Goal: Task Accomplishment & Management: Manage account settings

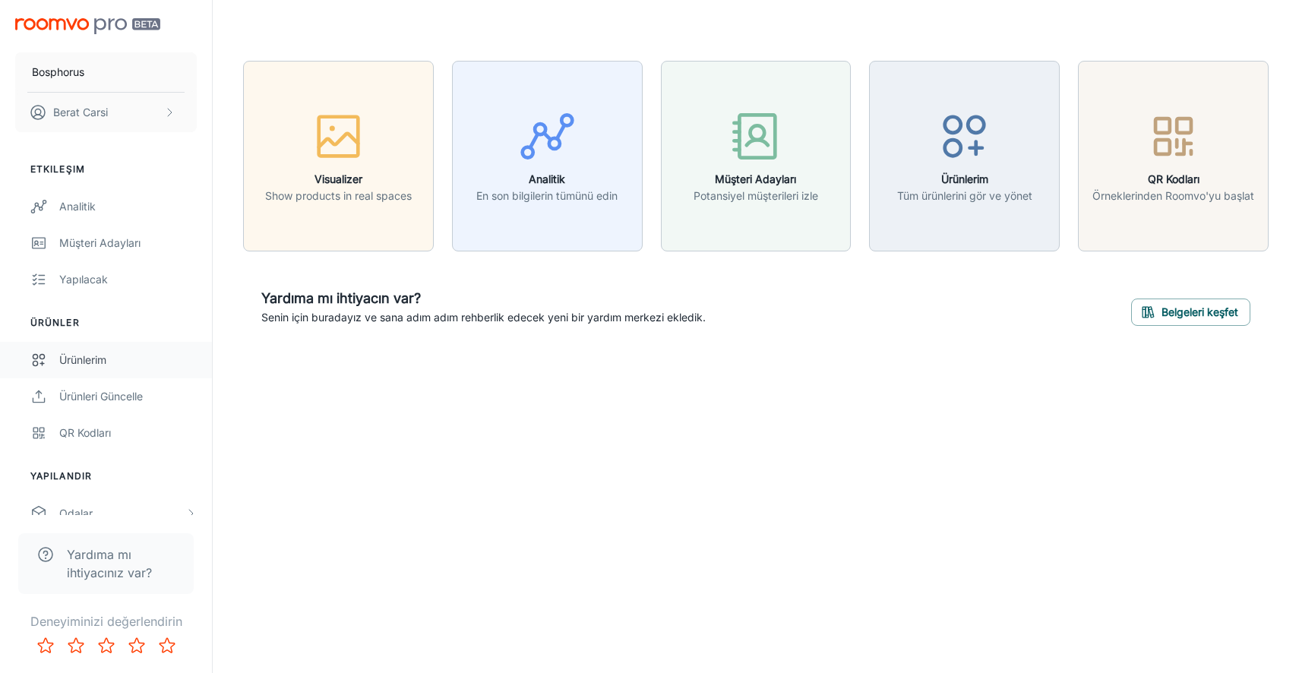
click at [94, 368] on link "Ürünlerim" at bounding box center [106, 360] width 212 height 36
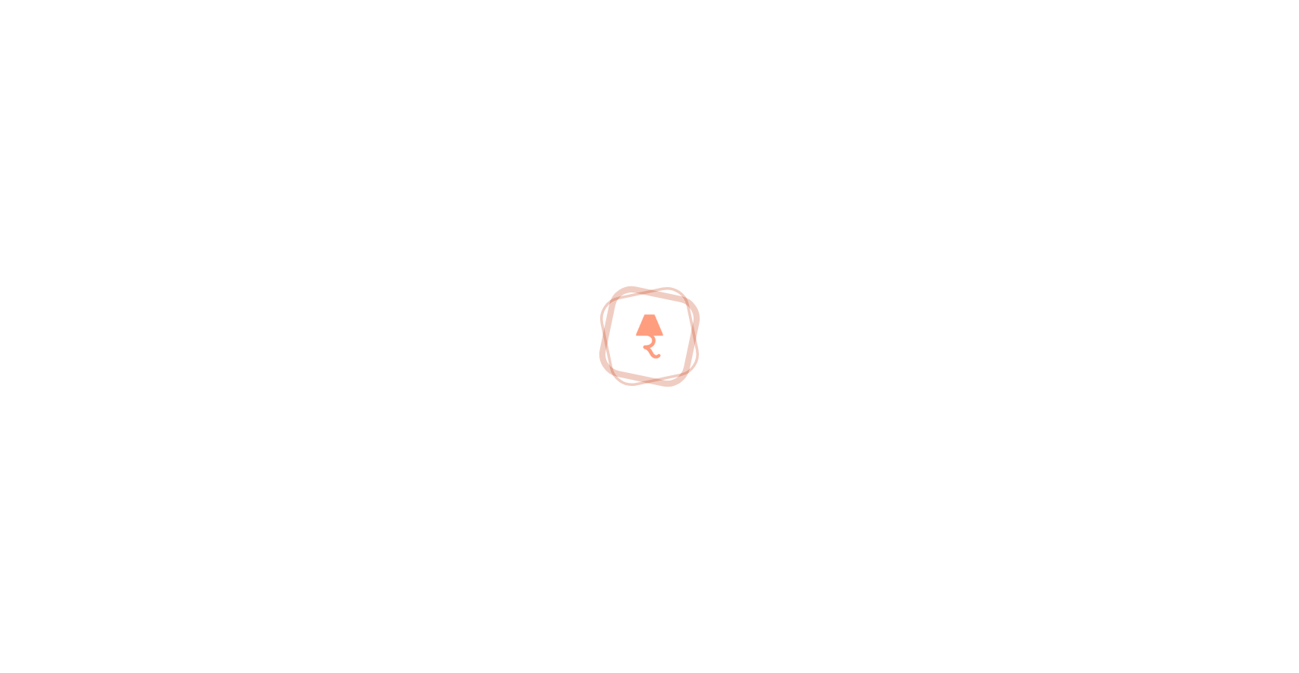
click at [94, 368] on div at bounding box center [649, 336] width 1299 height 673
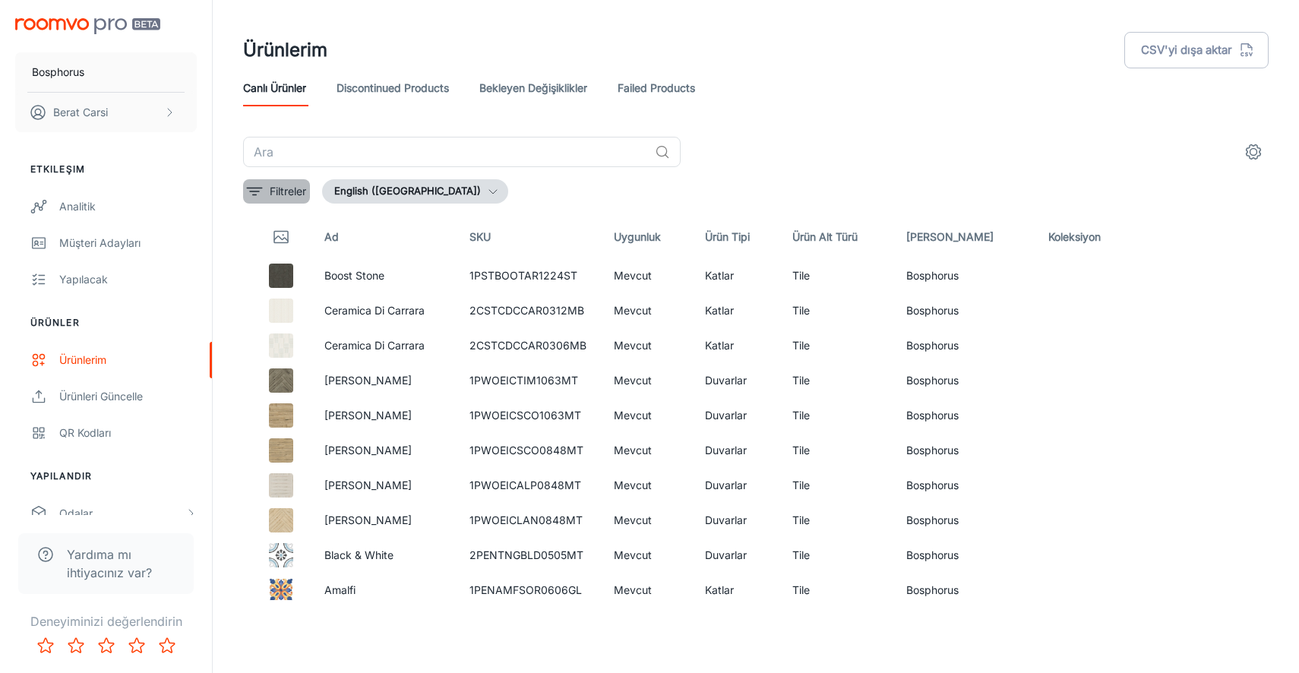
click at [271, 194] on p "Filtreler" at bounding box center [288, 191] width 36 height 17
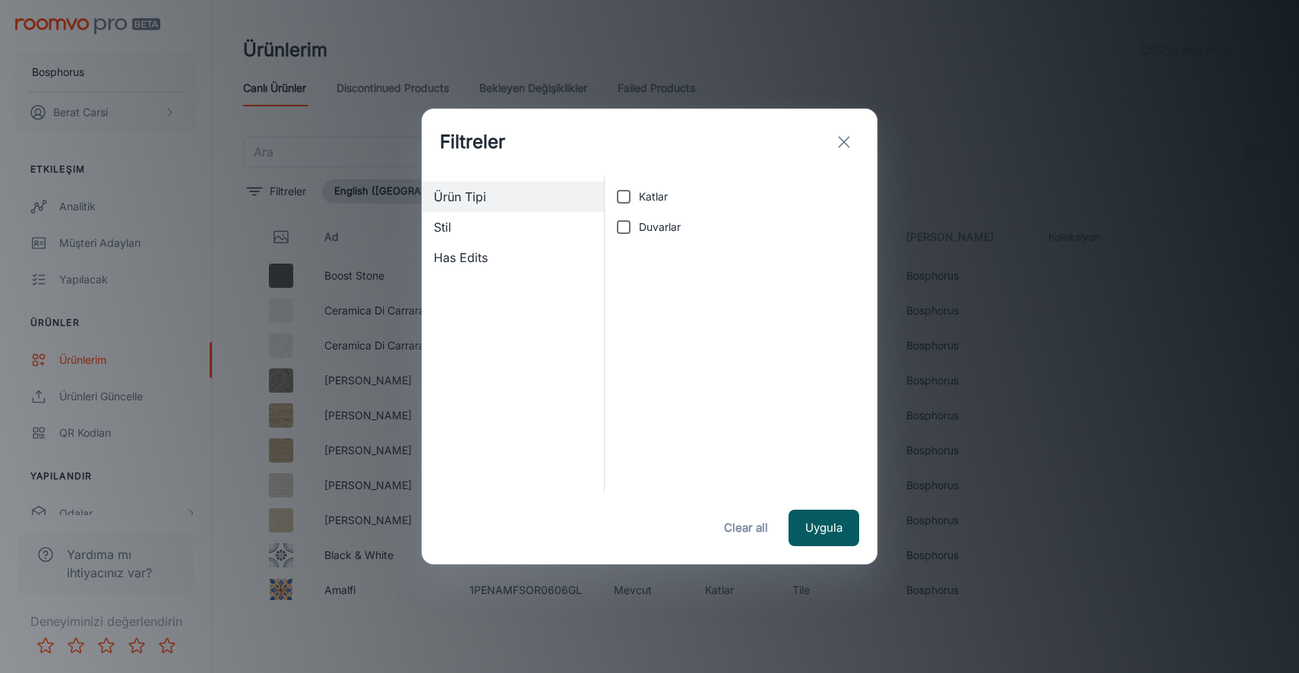
click at [285, 191] on div "Filtreler Ürün Tipi Stil Has Edits Katlar Duvarlar Uygula Clear all" at bounding box center [649, 336] width 1299 height 673
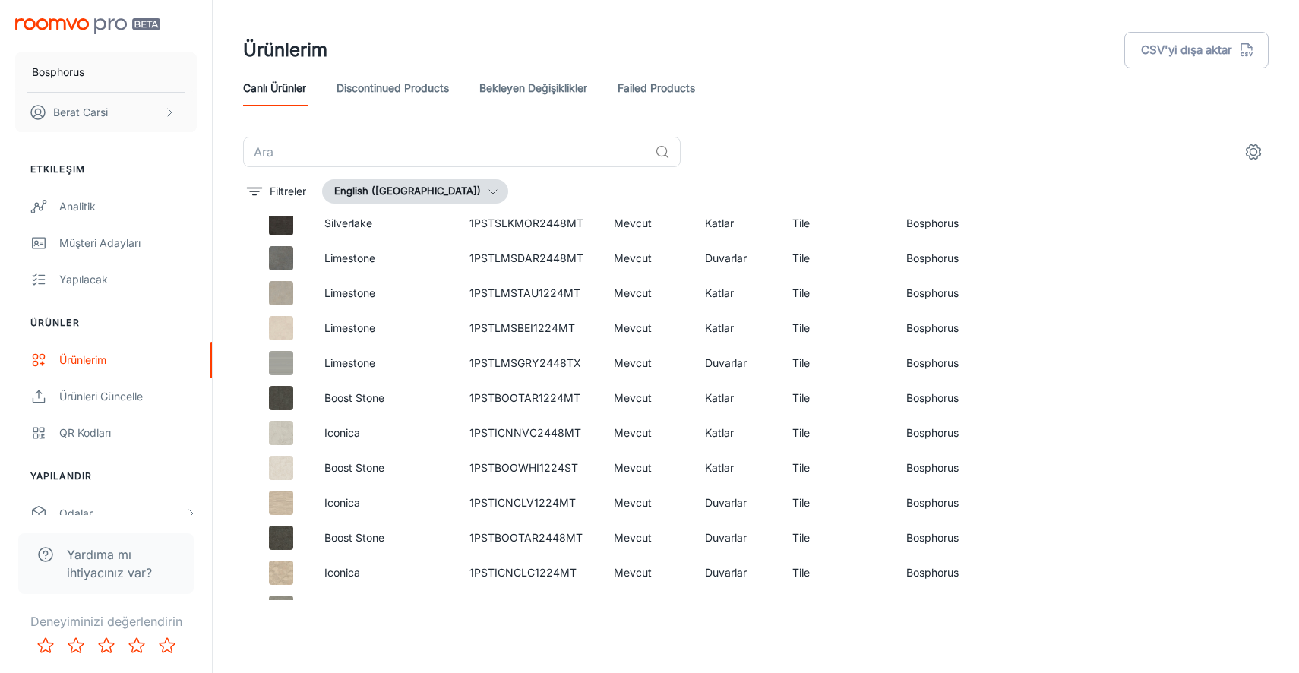
scroll to position [49962, 0]
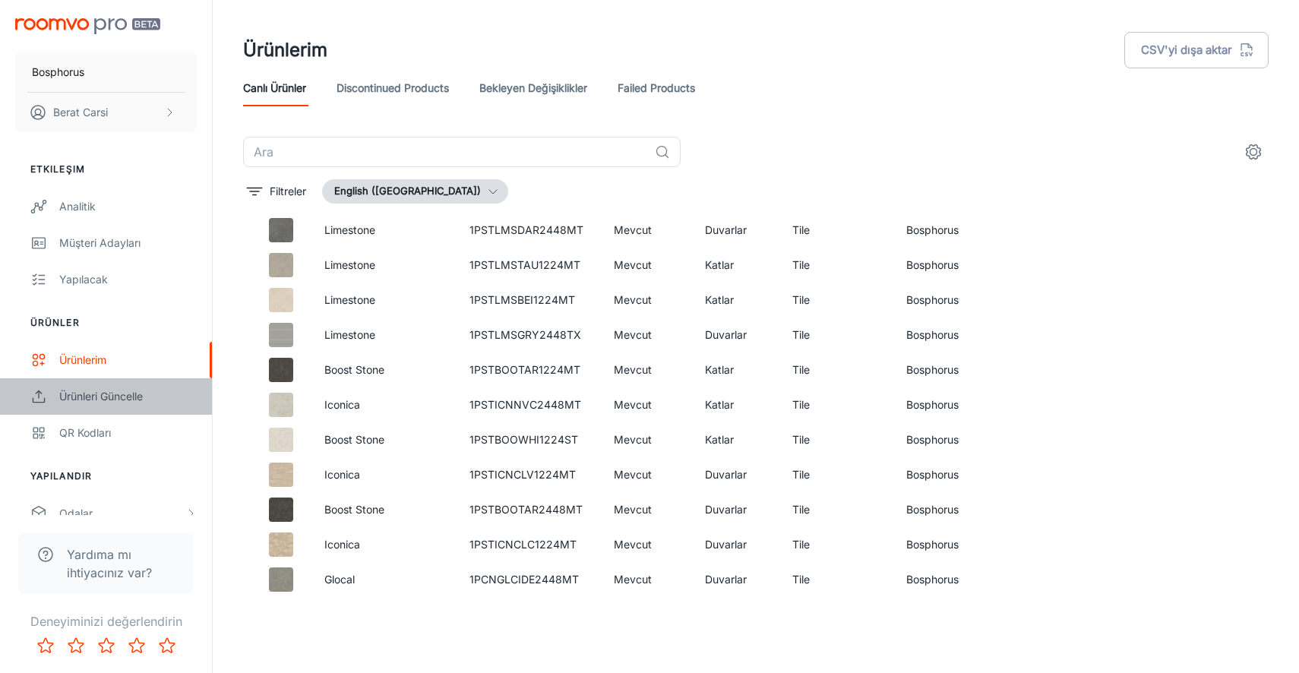
click at [92, 396] on div "Ürünleri Güncelle" at bounding box center [127, 396] width 137 height 17
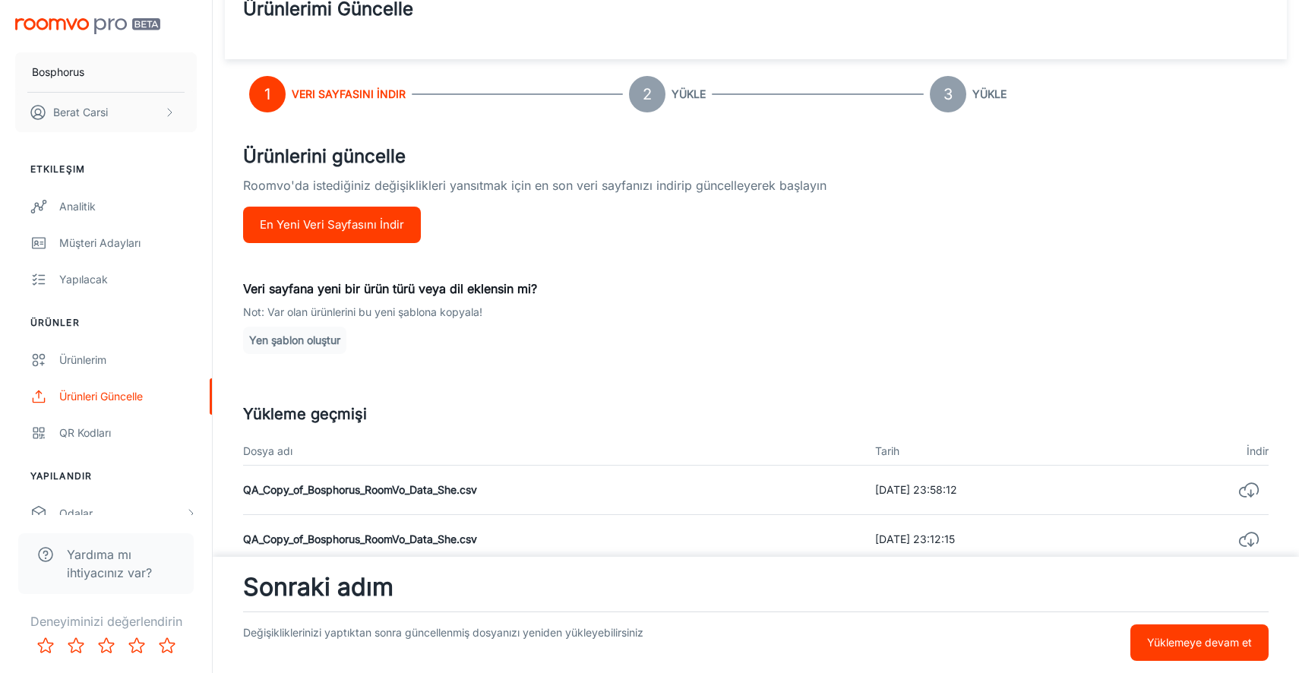
scroll to position [0, 0]
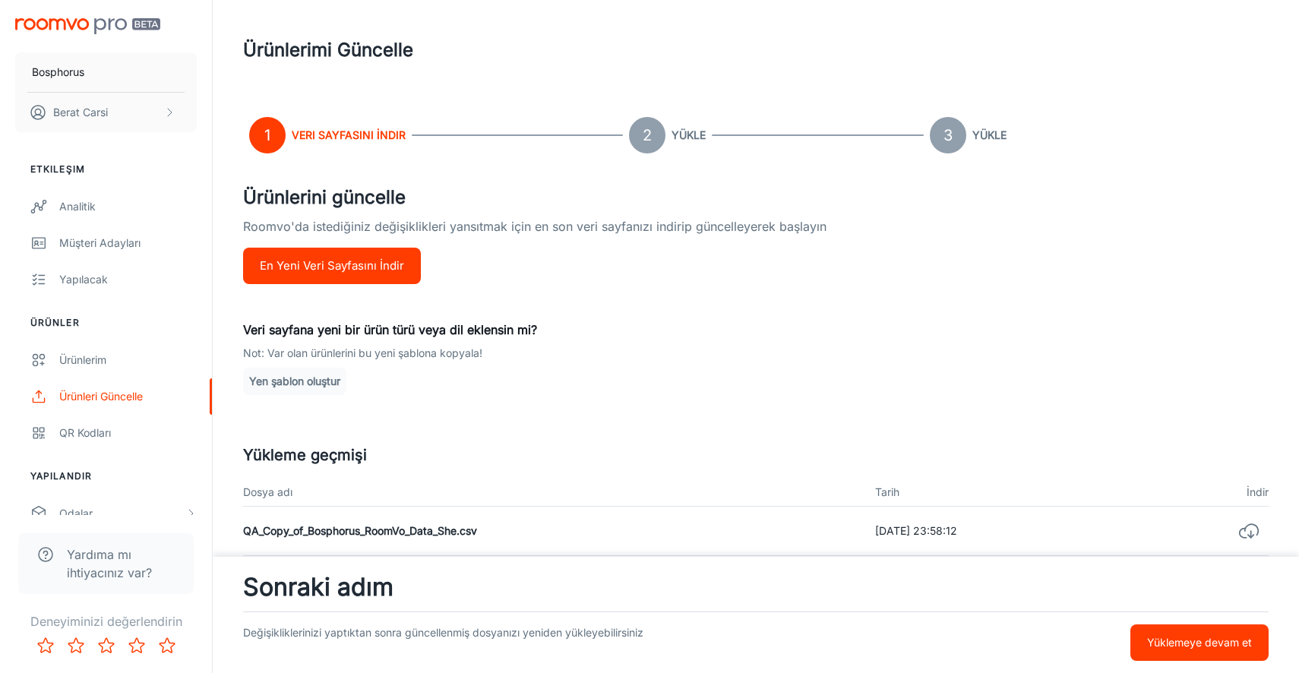
click at [334, 263] on button "En Yeni Veri Sayfasını İndir" at bounding box center [332, 266] width 178 height 36
click at [86, 355] on div "Ürünlerim" at bounding box center [127, 360] width 137 height 17
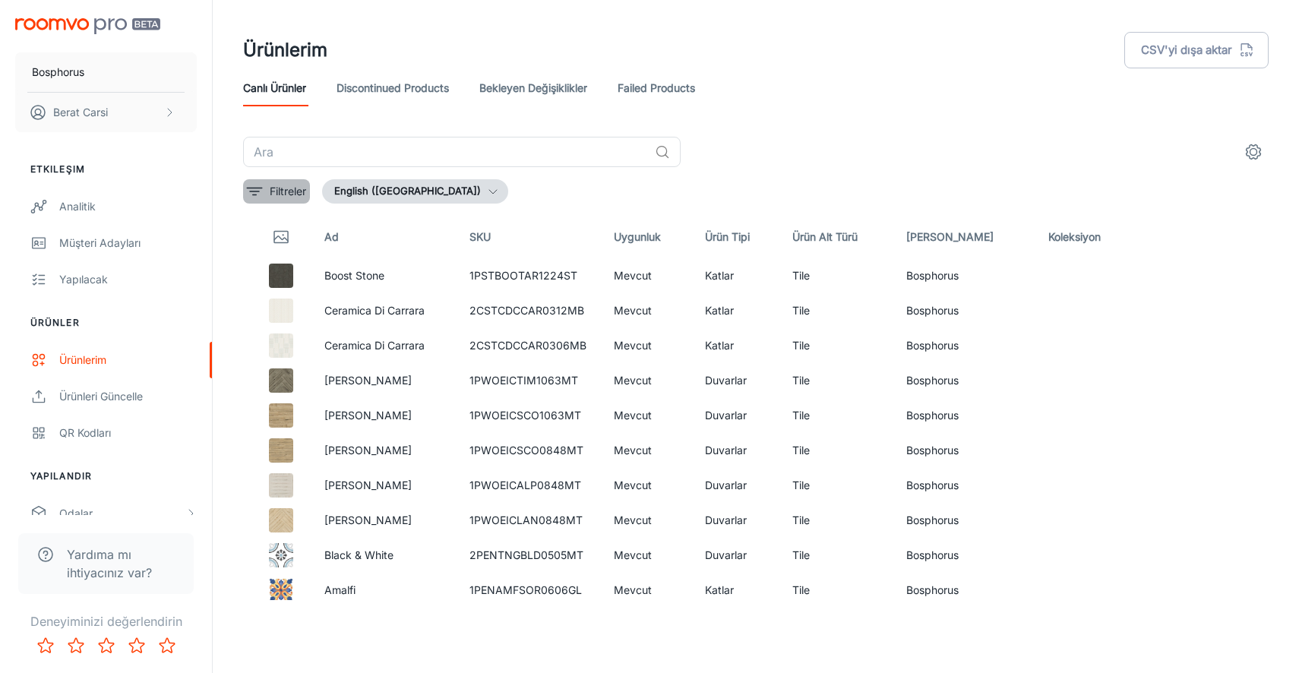
click at [281, 193] on p "Filtreler" at bounding box center [288, 191] width 36 height 17
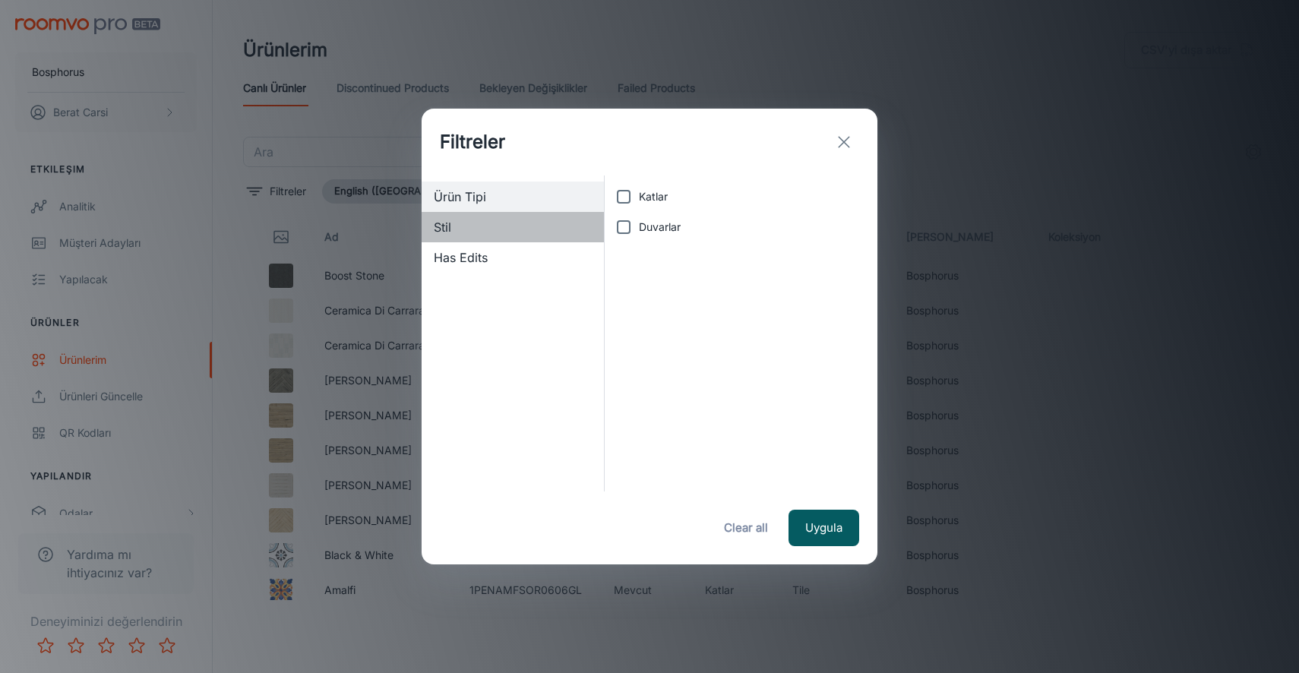
click at [469, 229] on span "Stil" at bounding box center [513, 227] width 158 height 18
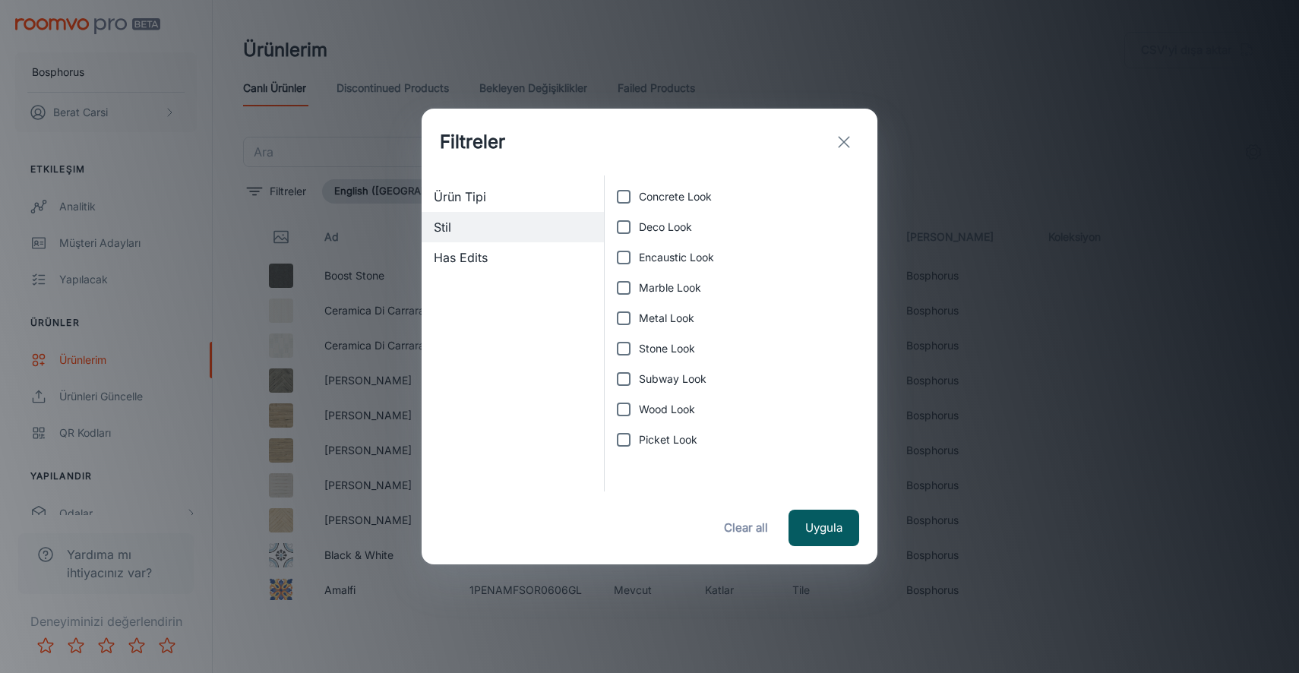
click at [647, 192] on span "Concrete Look" at bounding box center [675, 196] width 73 height 17
click at [639, 192] on input "Concrete Look" at bounding box center [623, 196] width 30 height 30
checkbox input "true"
click at [819, 519] on button "Uygula" at bounding box center [823, 528] width 71 height 36
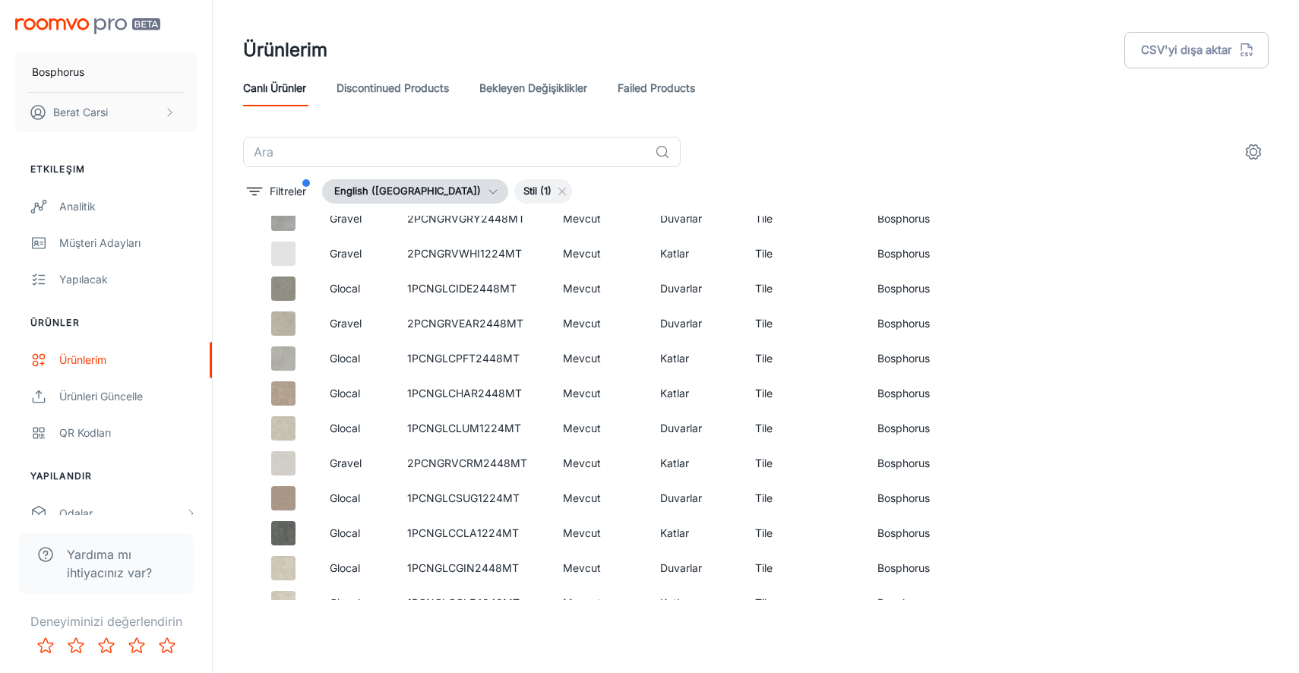
scroll to position [4129, 0]
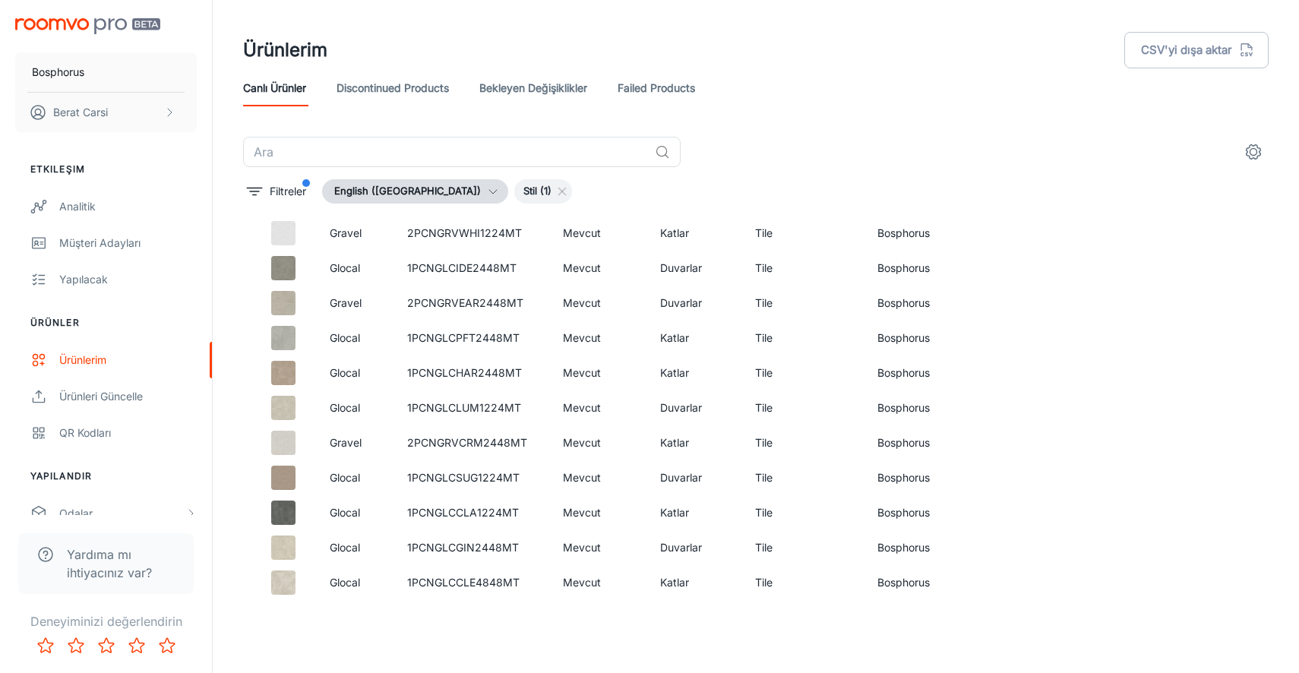
click at [487, 195] on icon "button" at bounding box center [493, 191] width 12 height 12
click at [451, 194] on div at bounding box center [649, 336] width 1299 height 673
click at [300, 188] on p "Filtreler" at bounding box center [288, 191] width 36 height 17
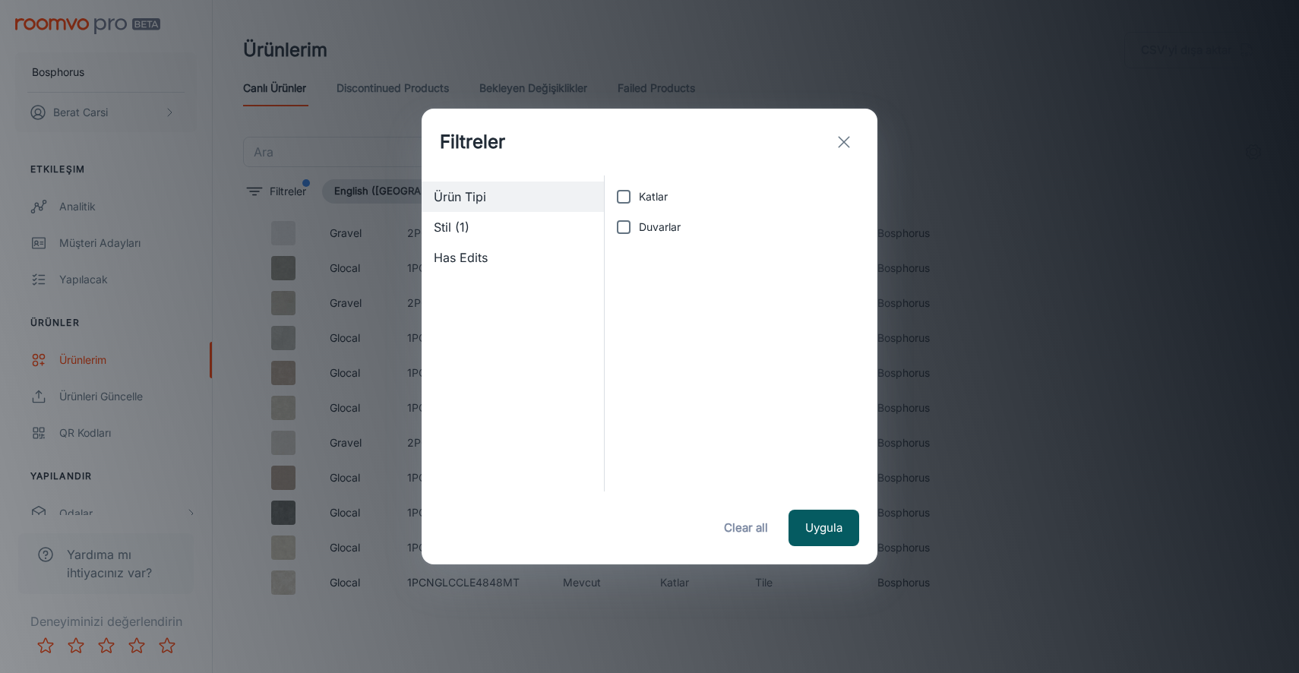
click at [494, 229] on span "Stil (1)" at bounding box center [513, 227] width 158 height 18
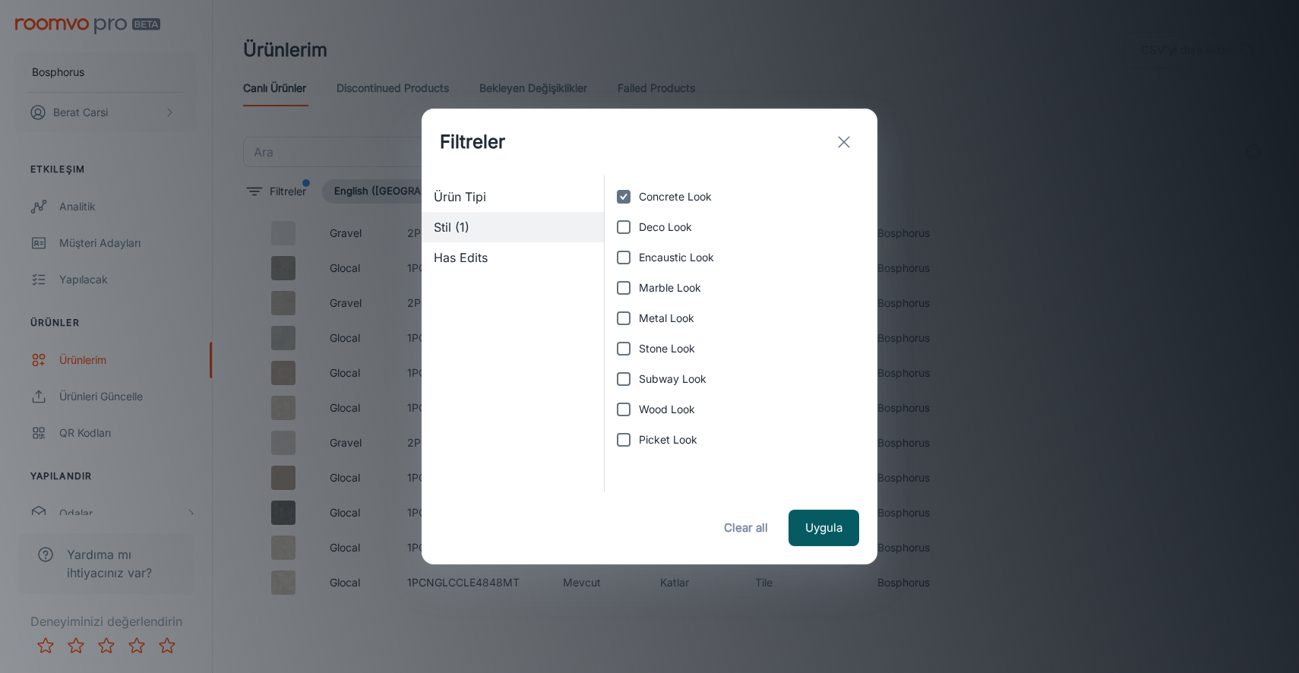
click at [620, 198] on input "Concrete Look" at bounding box center [623, 196] width 30 height 30
checkbox input "false"
click at [627, 229] on input "Deco Look" at bounding box center [623, 227] width 30 height 30
checkbox input "true"
click at [627, 260] on input "Encaustic Look" at bounding box center [623, 257] width 30 height 30
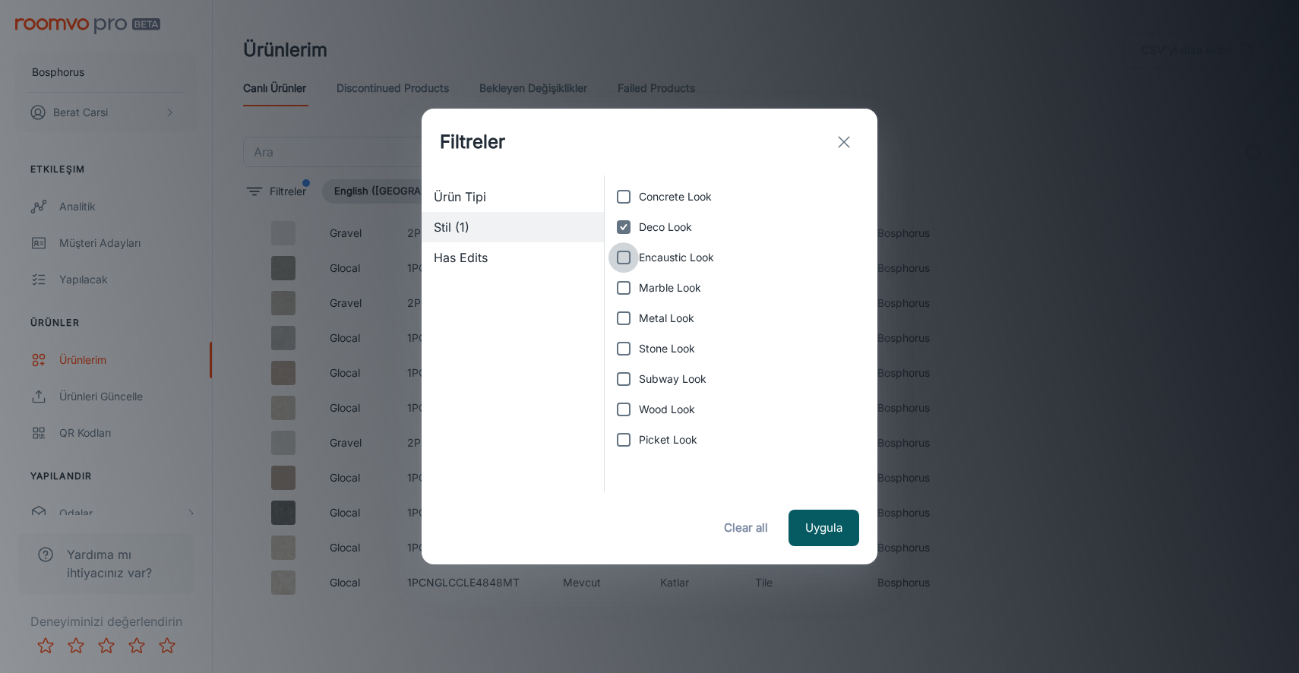
checkbox input "true"
click at [626, 287] on input "Marble Look" at bounding box center [623, 288] width 30 height 30
checkbox input "true"
click at [821, 521] on button "Uygula" at bounding box center [823, 528] width 71 height 36
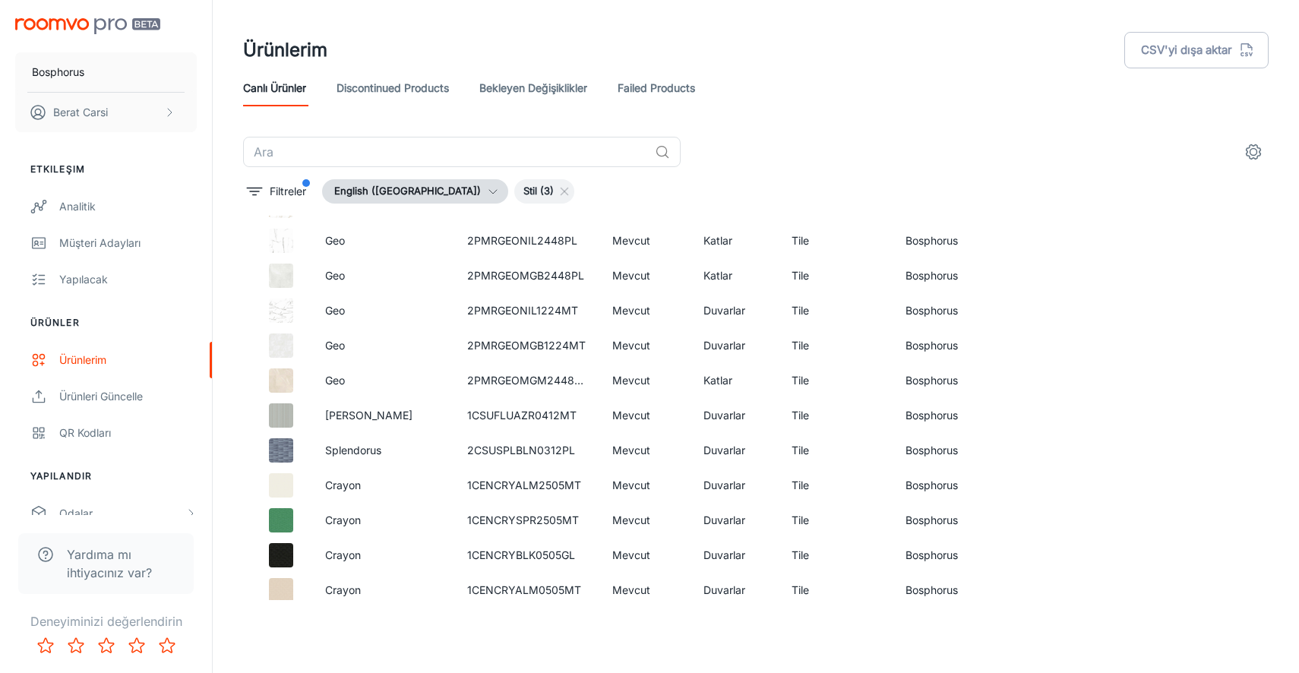
scroll to position [24253, 0]
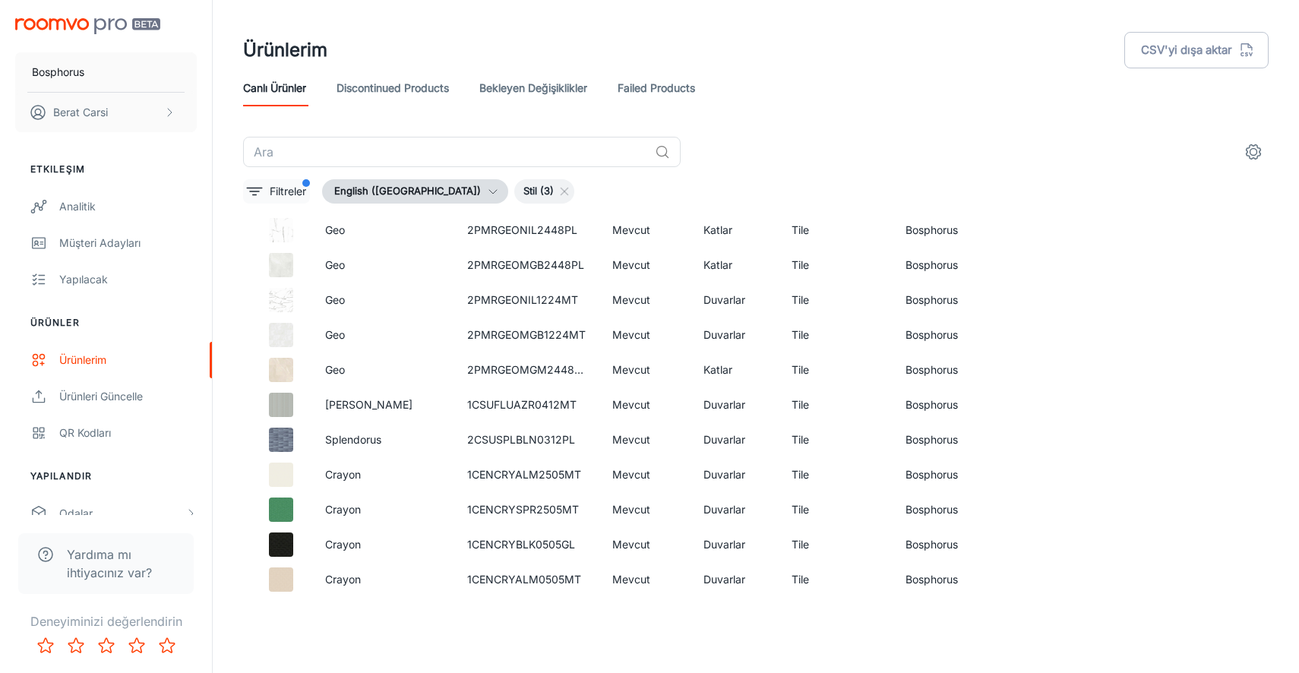
click at [295, 189] on p "Filtreler" at bounding box center [288, 191] width 36 height 17
click at [561, 192] on line at bounding box center [564, 191] width 7 height 7
click at [528, 193] on div "Filtreler English ([GEOGRAPHIC_DATA]) Stil (3)" at bounding box center [755, 191] width 1025 height 24
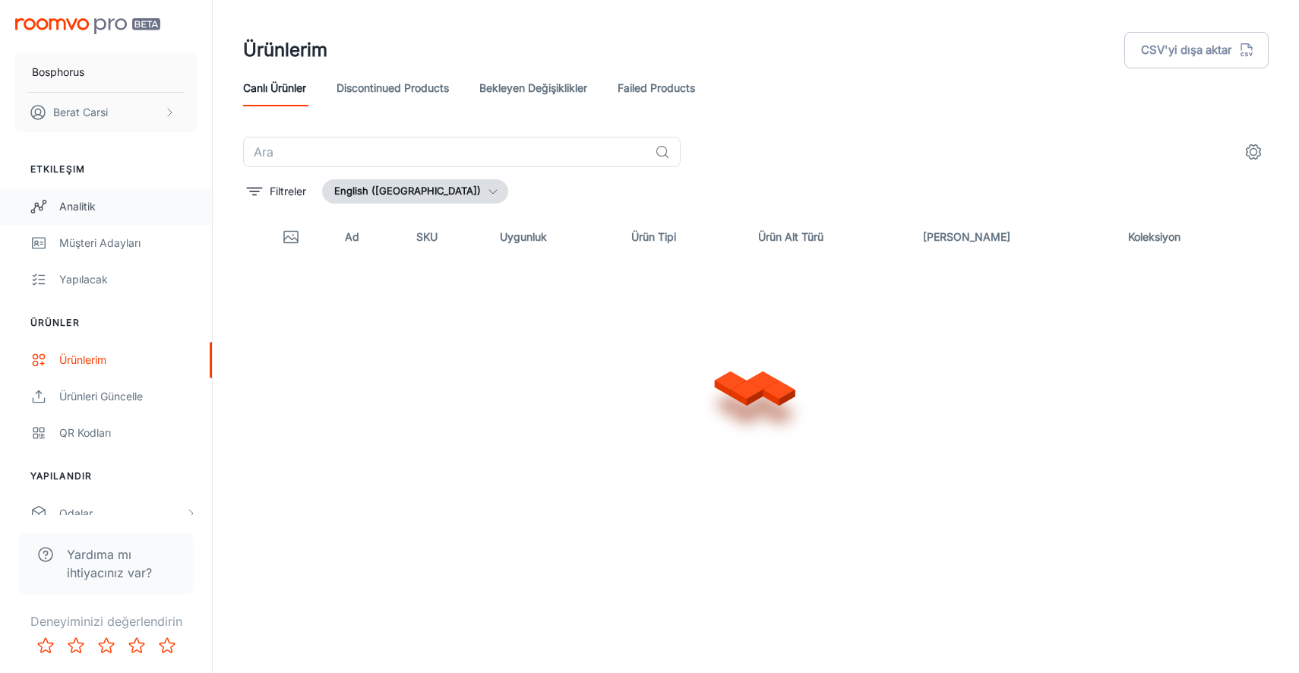
scroll to position [0, 0]
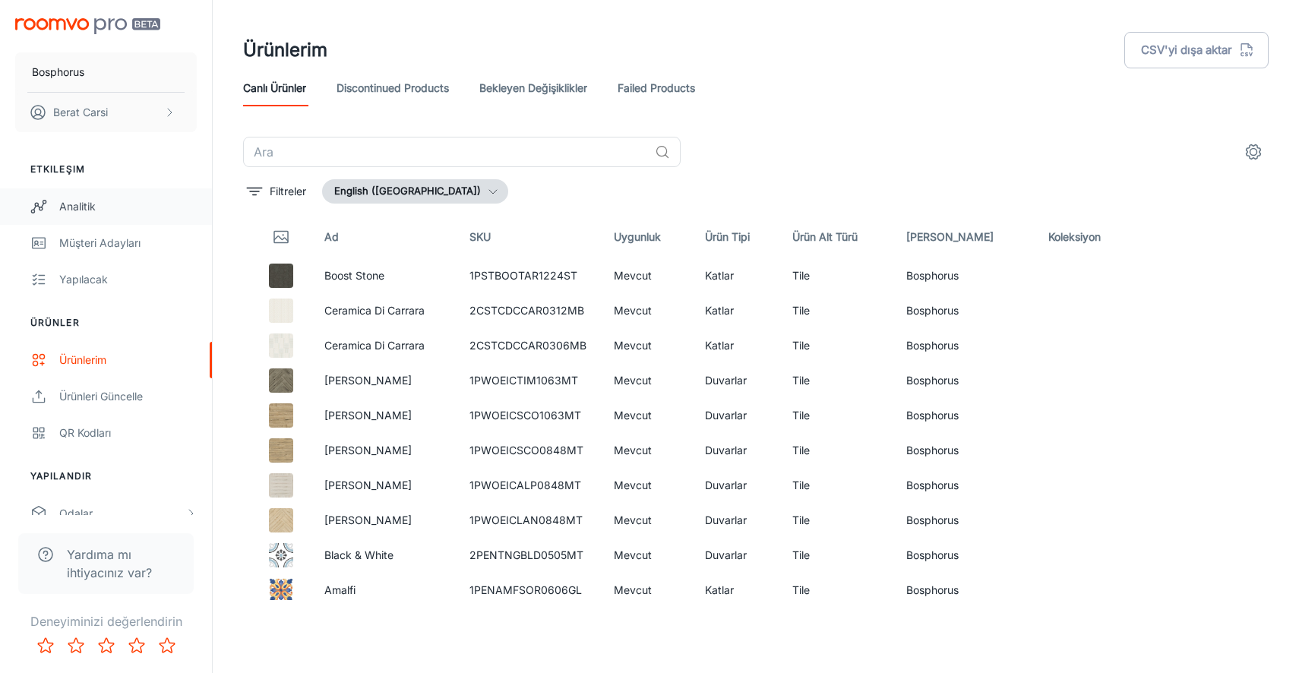
click at [79, 207] on div "Analitik" at bounding box center [127, 206] width 137 height 17
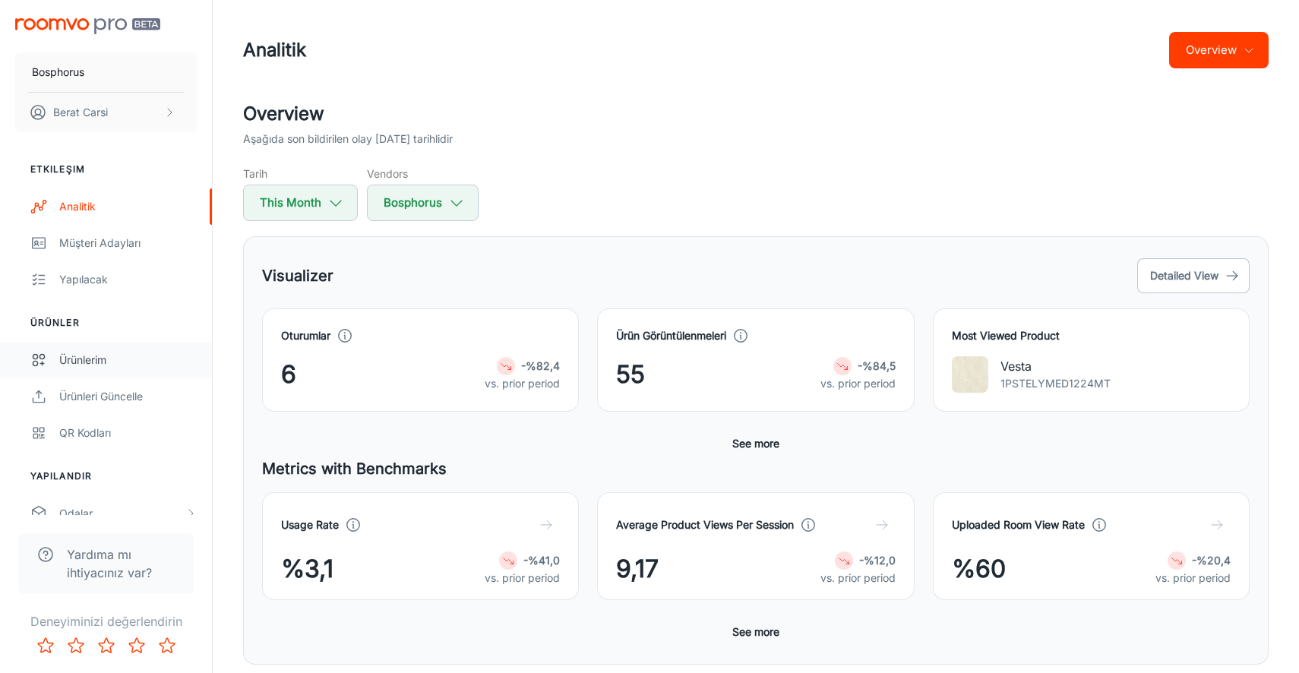
click at [76, 354] on div "Ürünlerim" at bounding box center [127, 360] width 137 height 17
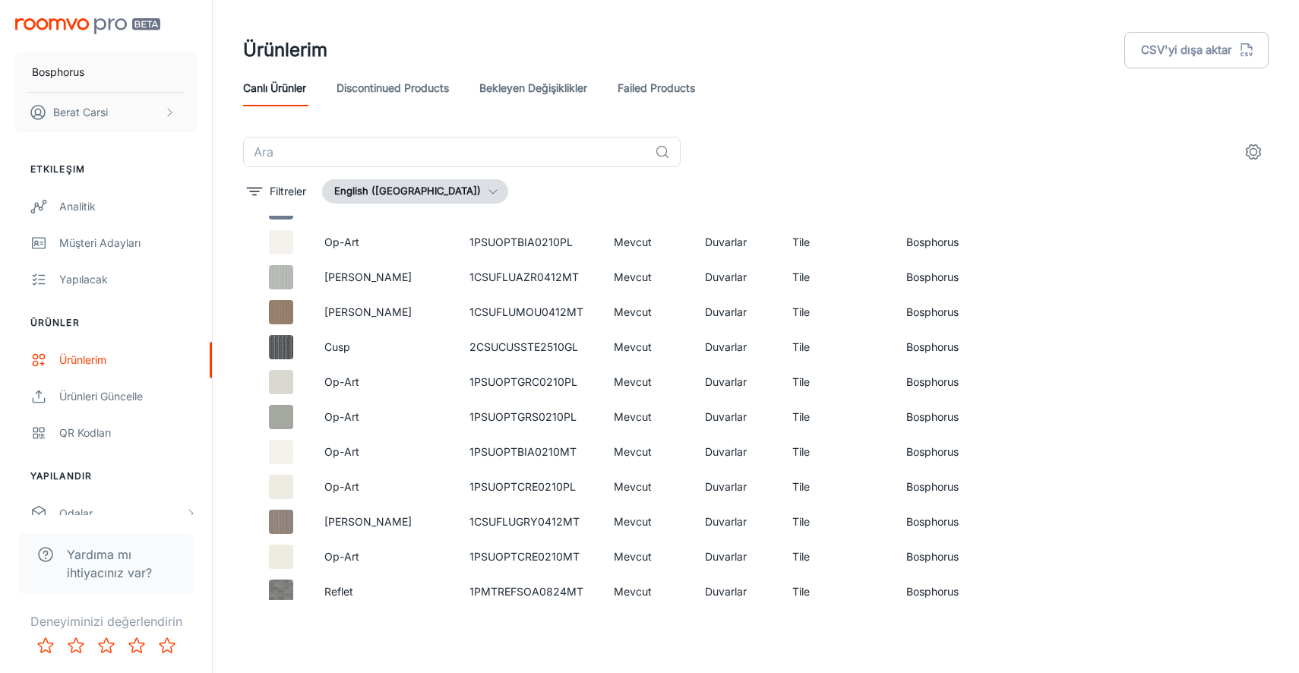
scroll to position [56595, 0]
